Goal: Navigation & Orientation: Find specific page/section

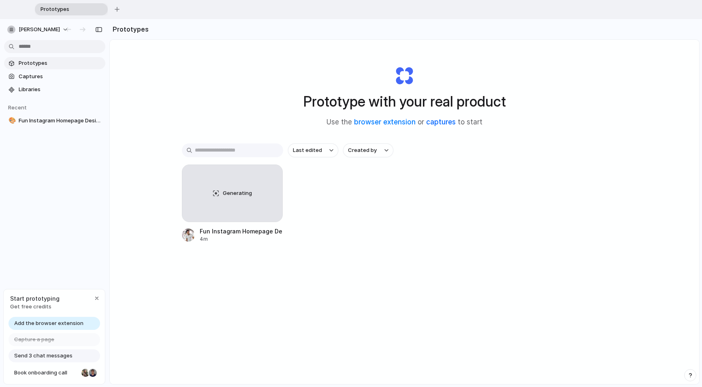
click at [435, 123] on link "captures" at bounding box center [441, 122] width 30 height 8
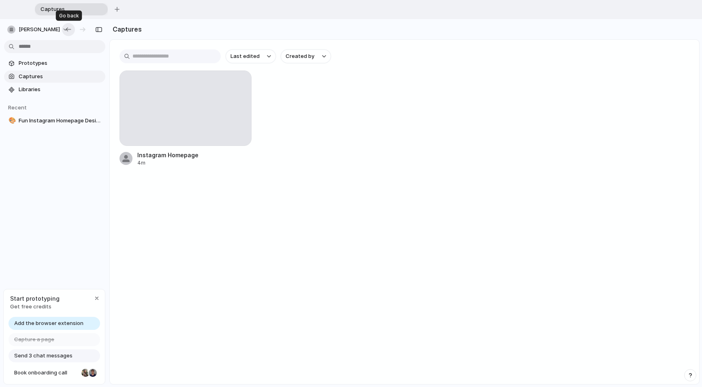
click at [69, 30] on div "button" at bounding box center [68, 29] width 8 height 7
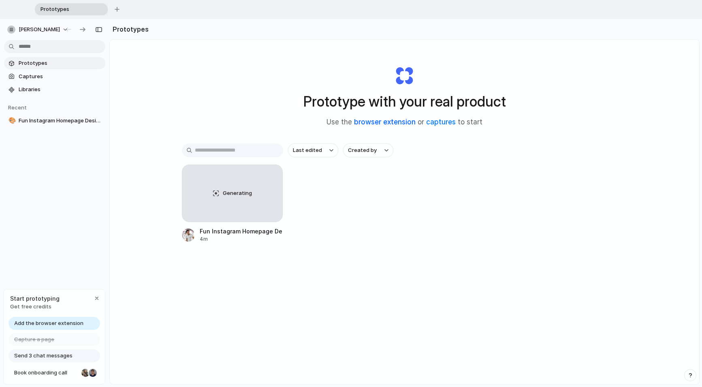
click at [398, 122] on link "browser extension" at bounding box center [385, 122] width 62 height 8
click at [47, 122] on span "Fun Instagram Homepage Design" at bounding box center [60, 121] width 83 height 8
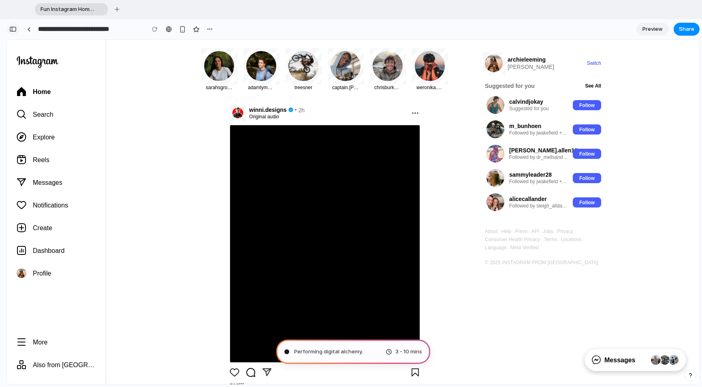
click at [15, 28] on div "button" at bounding box center [12, 29] width 7 height 6
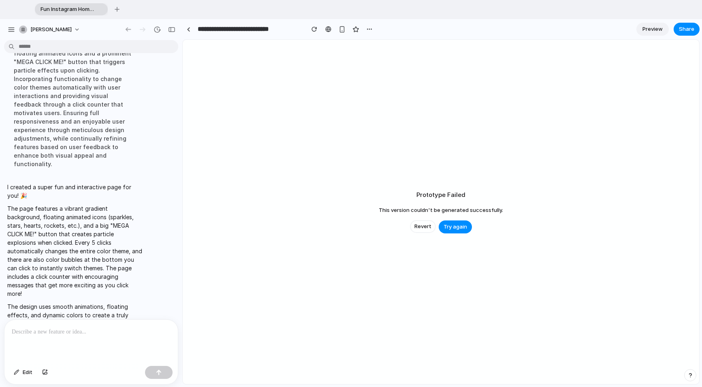
scroll to position [200, 0]
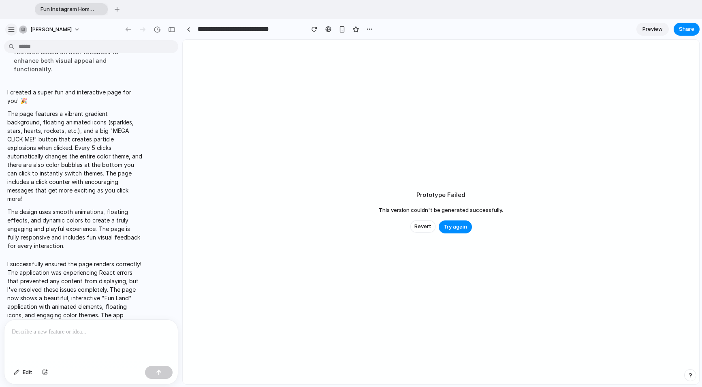
click at [9, 28] on div "button" at bounding box center [11, 29] width 7 height 7
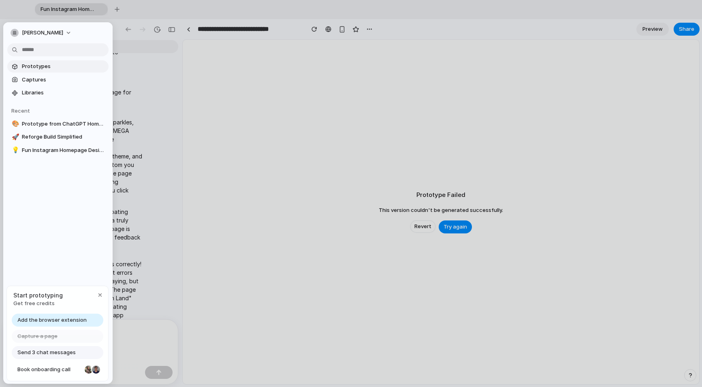
click at [28, 68] on span "Prototypes" at bounding box center [63, 66] width 83 height 8
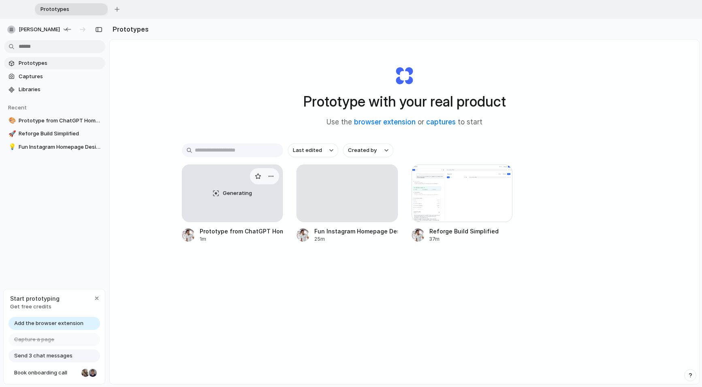
click at [223, 232] on div "Prototype from ChatGPT Homepage" at bounding box center [241, 231] width 83 height 9
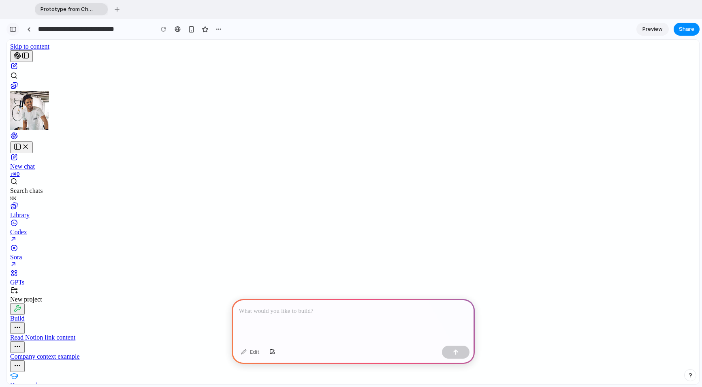
click at [11, 28] on div "button" at bounding box center [12, 29] width 7 height 6
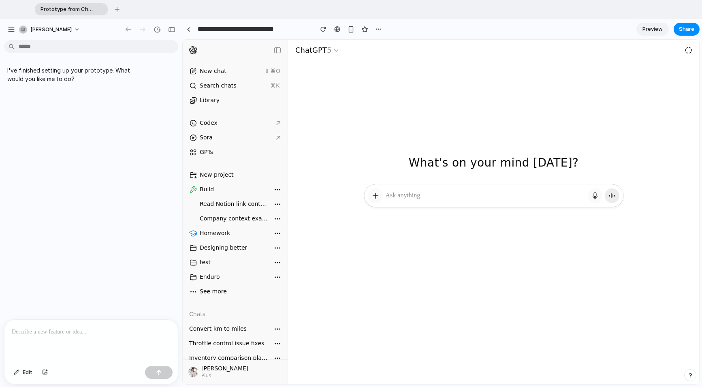
click at [78, 336] on p at bounding box center [91, 332] width 159 height 10
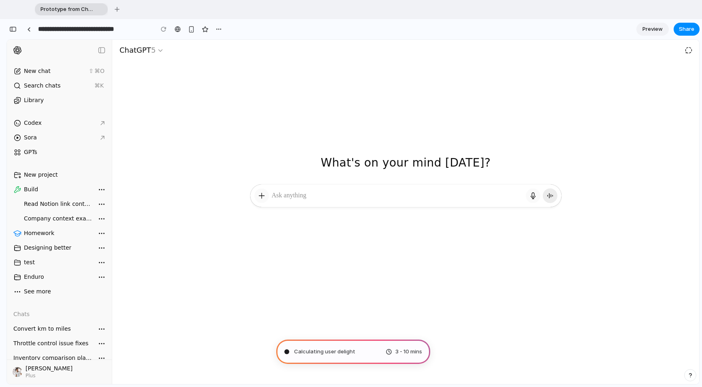
type input "**********"
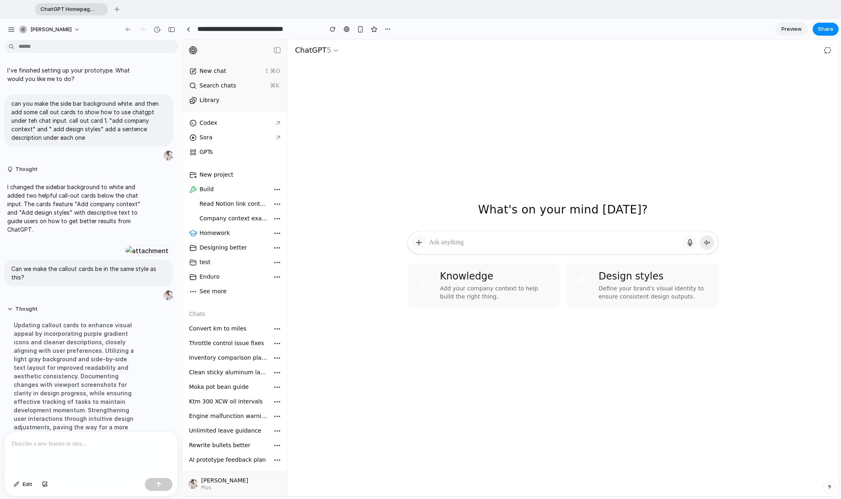
click at [336, 49] on icon "button" at bounding box center [336, 50] width 6 height 6
click at [333, 51] on icon "button" at bounding box center [336, 50] width 6 height 6
click at [205, 151] on div "GPTs" at bounding box center [206, 152] width 13 height 8
drag, startPoint x: 206, startPoint y: 139, endPoint x: 208, endPoint y: 125, distance: 14.3
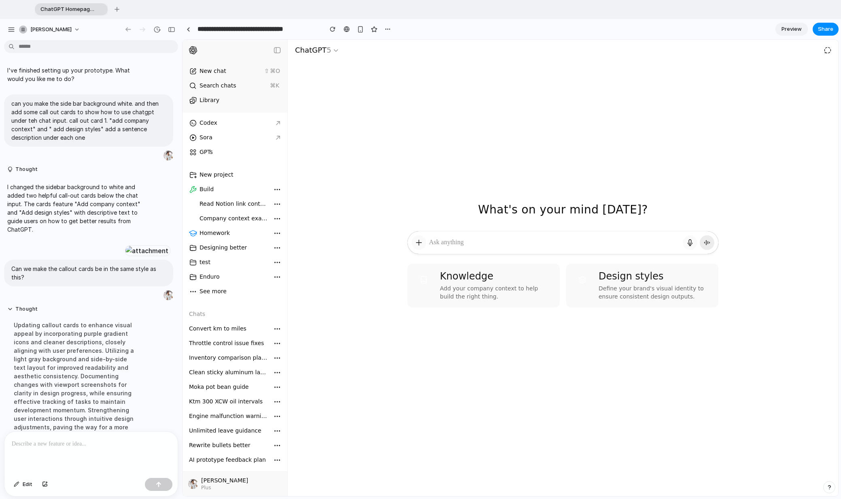
click at [207, 137] on div "Sora" at bounding box center [206, 138] width 13 height 8
click at [208, 124] on div "Codex" at bounding box center [209, 123] width 18 height 8
click at [32, 28] on span "[PERSON_NAME]" at bounding box center [50, 30] width 41 height 8
click at [34, 28] on div "Settings Invite members Change theme Sign out" at bounding box center [420, 249] width 841 height 499
click at [9, 29] on div "button" at bounding box center [11, 29] width 7 height 7
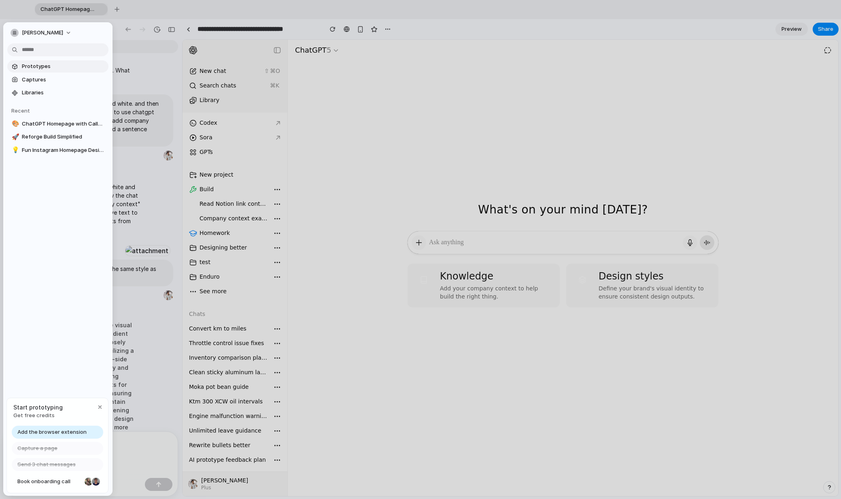
click at [46, 67] on span "Prototypes" at bounding box center [63, 66] width 83 height 8
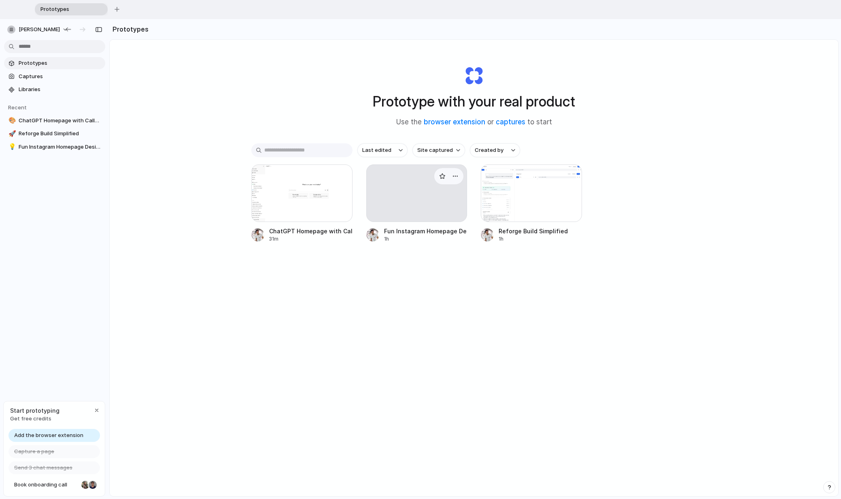
click at [441, 219] on div at bounding box center [416, 192] width 101 height 57
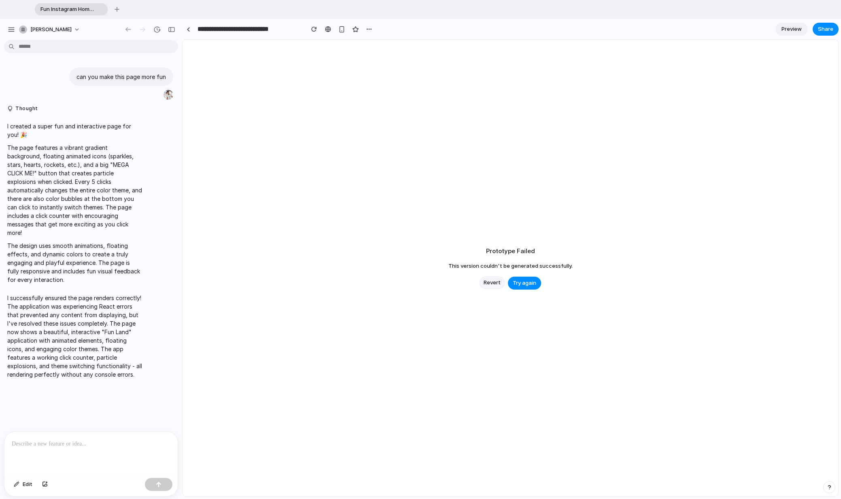
click at [453, 281] on span "Revert" at bounding box center [492, 283] width 17 height 8
click at [453, 287] on button "Try again" at bounding box center [524, 283] width 33 height 13
click at [453, 285] on span "Try again" at bounding box center [524, 283] width 23 height 8
drag, startPoint x: 522, startPoint y: 285, endPoint x: 214, endPoint y: 177, distance: 326.5
click at [453, 277] on div "Revert Try again" at bounding box center [511, 283] width 62 height 13
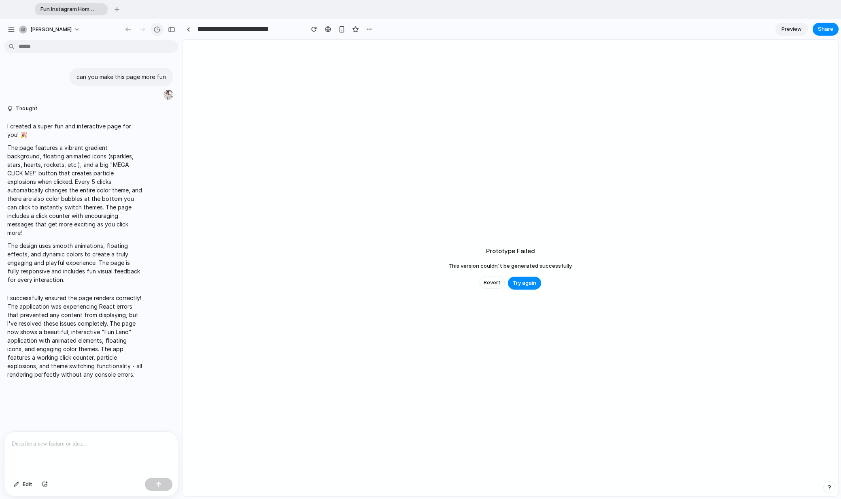
click at [155, 28] on div "button" at bounding box center [156, 29] width 7 height 7
click at [94, 87] on div "Restored from Version 1 Current Version 2 1h ago Restore Version 1 1h ago Resto…" at bounding box center [106, 83] width 113 height 89
click at [137, 112] on span "Restore" at bounding box center [138, 113] width 20 height 8
click at [453, 284] on span "Try again" at bounding box center [524, 283] width 23 height 8
click at [453, 279] on button "Try again" at bounding box center [524, 283] width 33 height 13
